Goal: Use online tool/utility

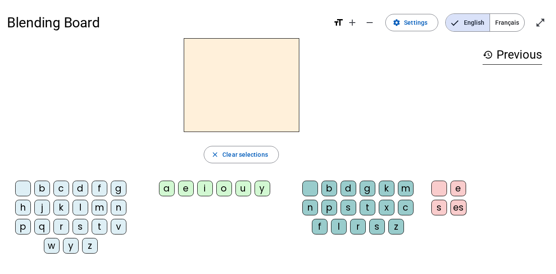
click at [103, 203] on div "m" at bounding box center [100, 208] width 16 height 16
click at [164, 193] on div "a" at bounding box center [167, 189] width 16 height 16
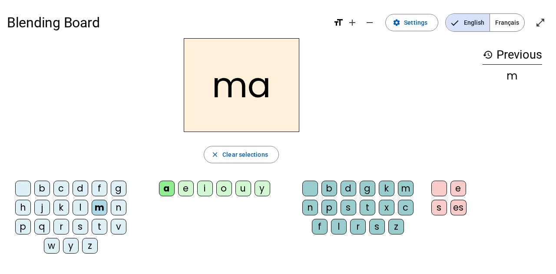
click at [94, 228] on div "t" at bounding box center [100, 227] width 16 height 16
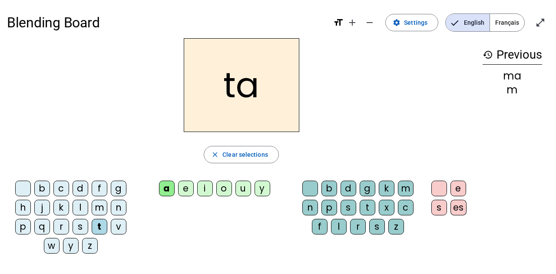
click at [83, 202] on div "l" at bounding box center [81, 208] width 16 height 16
click at [189, 183] on div "e" at bounding box center [186, 189] width 16 height 16
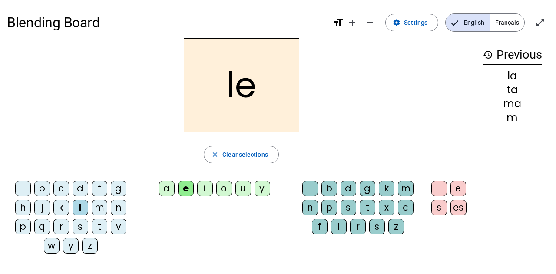
click at [248, 191] on div "u" at bounding box center [243, 189] width 16 height 16
click at [103, 228] on div "t" at bounding box center [100, 227] width 16 height 16
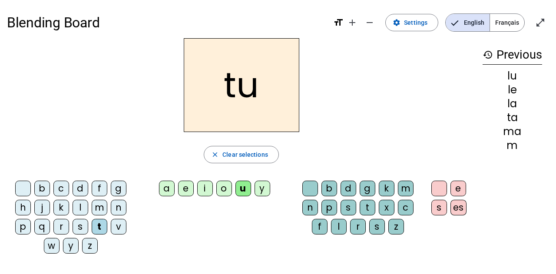
click at [81, 189] on div "d" at bounding box center [81, 189] width 16 height 16
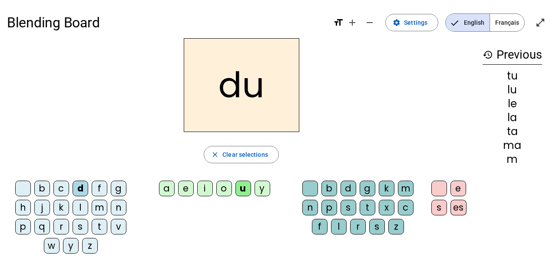
click at [183, 190] on div "e" at bounding box center [186, 189] width 16 height 16
click at [96, 208] on div "m" at bounding box center [100, 208] width 16 height 16
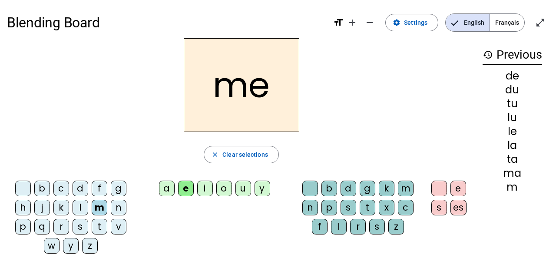
click at [43, 209] on div "j" at bounding box center [42, 208] width 16 height 16
